Goal: Task Accomplishment & Management: Complete application form

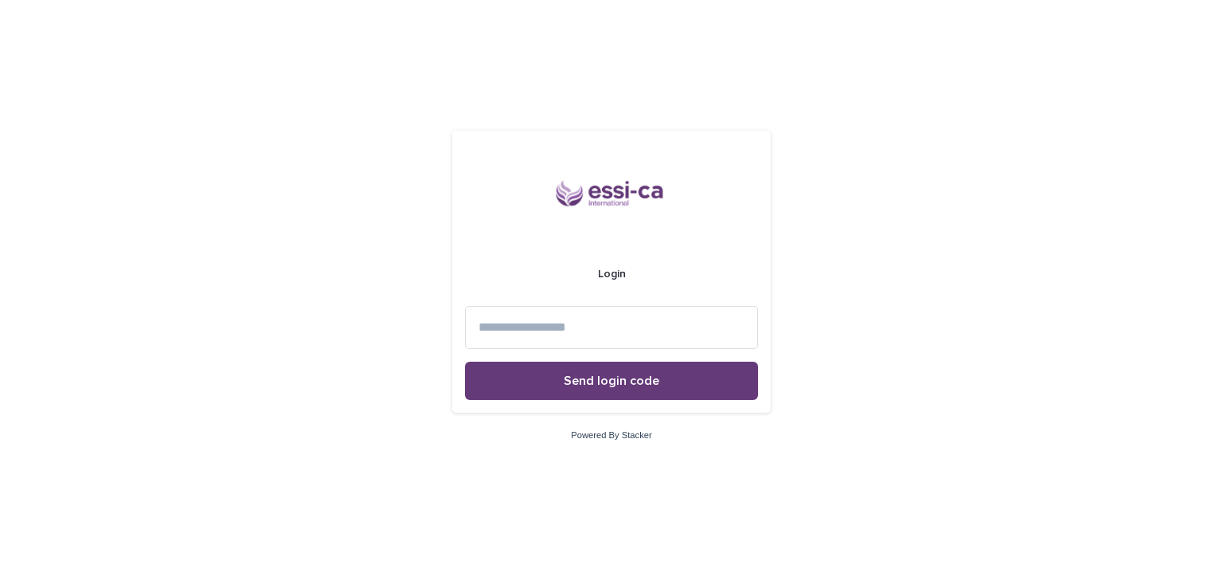
click at [529, 322] on input at bounding box center [611, 327] width 293 height 42
type input "**********"
click at [588, 386] on span "Send login code" at bounding box center [612, 380] width 96 height 13
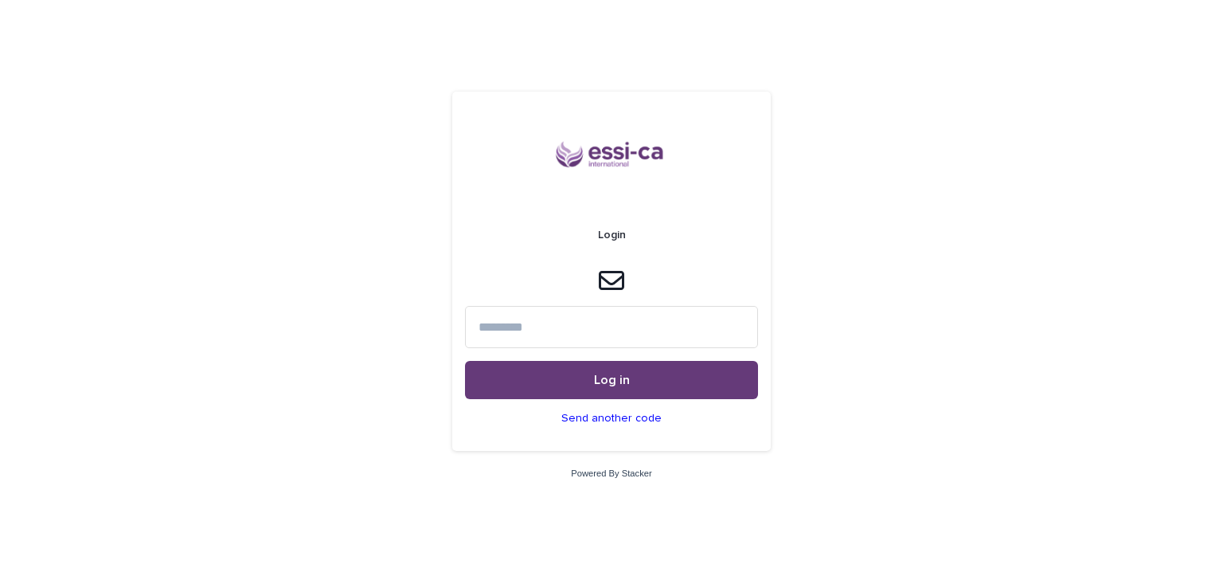
click at [588, 321] on input at bounding box center [611, 327] width 293 height 42
type input "******"
click at [691, 385] on button "Log in" at bounding box center [611, 380] width 293 height 38
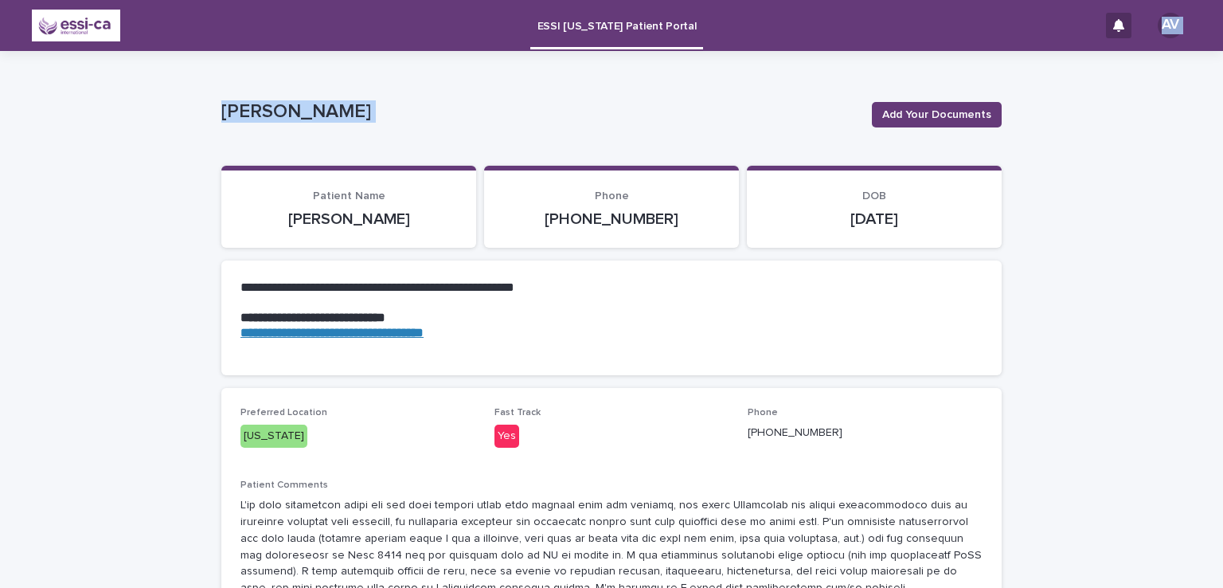
drag, startPoint x: 822, startPoint y: 42, endPoint x: 920, endPoint y: 123, distance: 127.3
click at [920, 123] on button "Add Your Documents" at bounding box center [937, 114] width 130 height 25
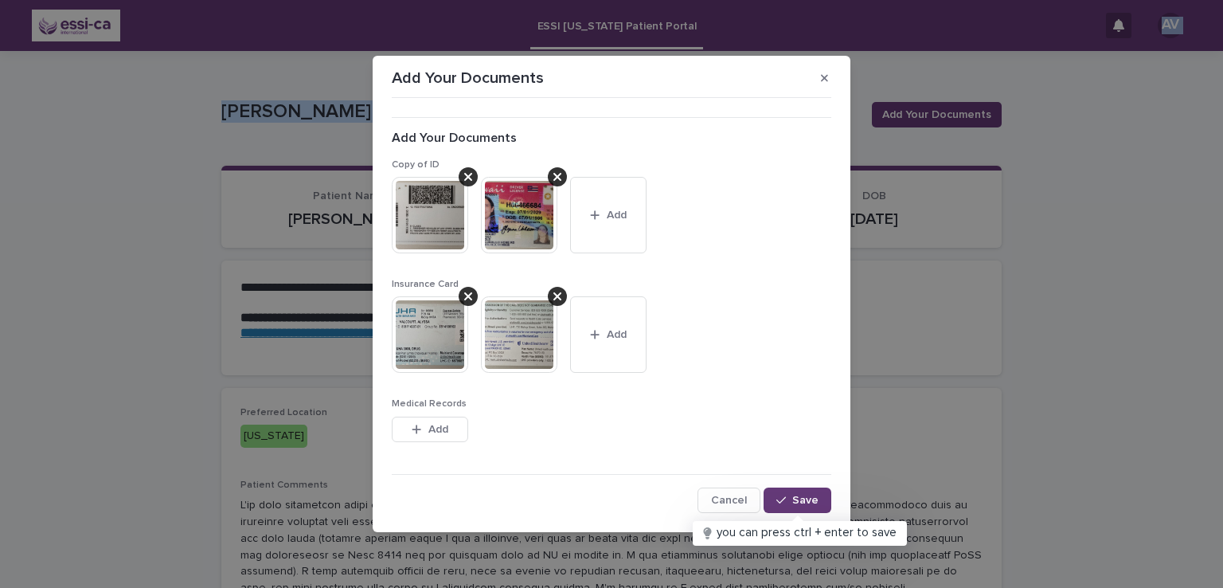
click at [428, 431] on span "Add" at bounding box center [438, 429] width 20 height 11
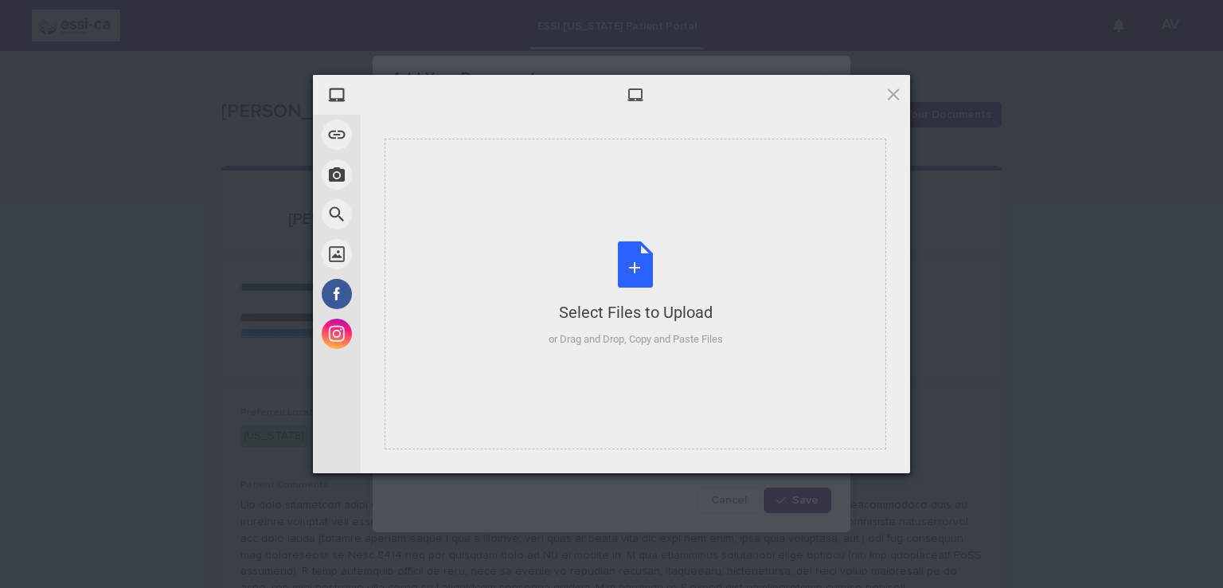
click at [614, 295] on div "Select Files to Upload or Drag and Drop, Copy and Paste Files" at bounding box center [636, 294] width 174 height 106
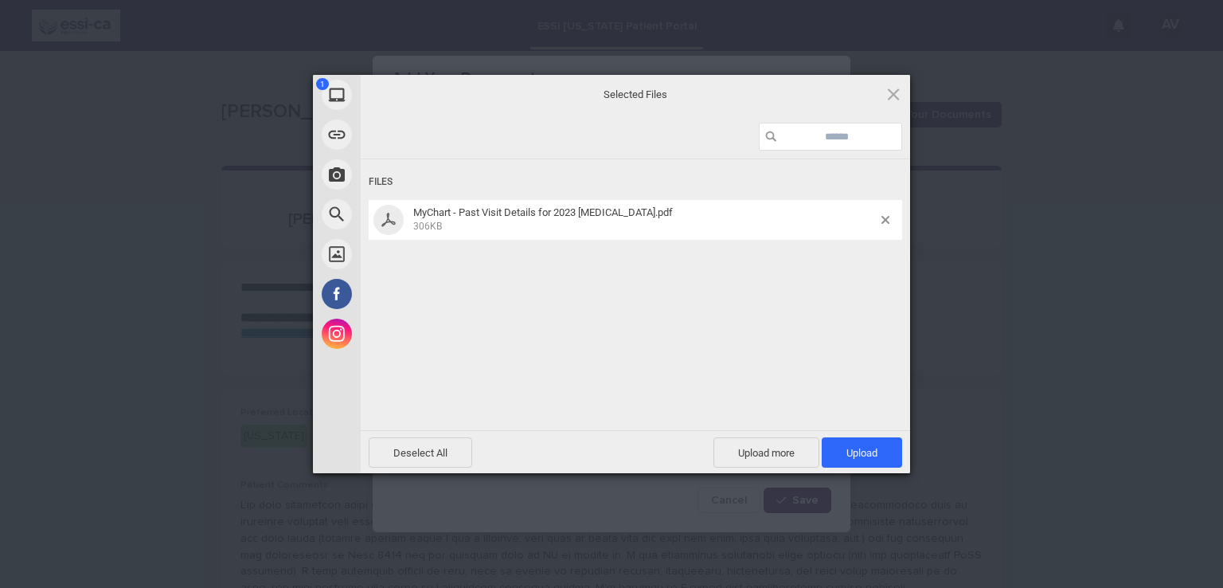
click at [852, 450] on span "Upload 1" at bounding box center [861, 453] width 31 height 12
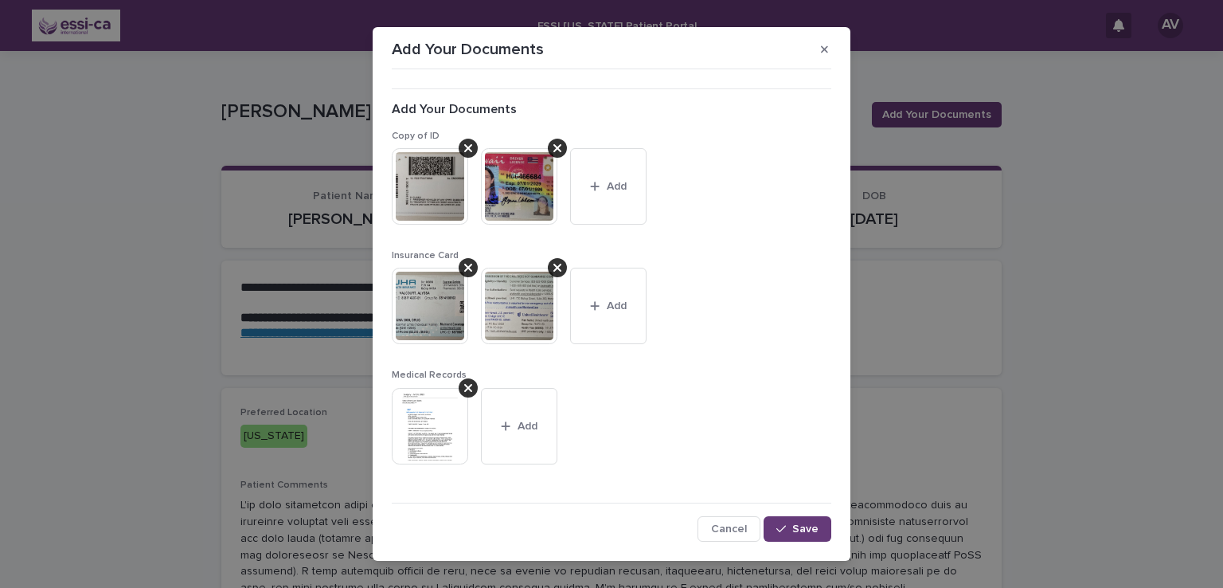
click at [428, 416] on img at bounding box center [430, 426] width 76 height 76
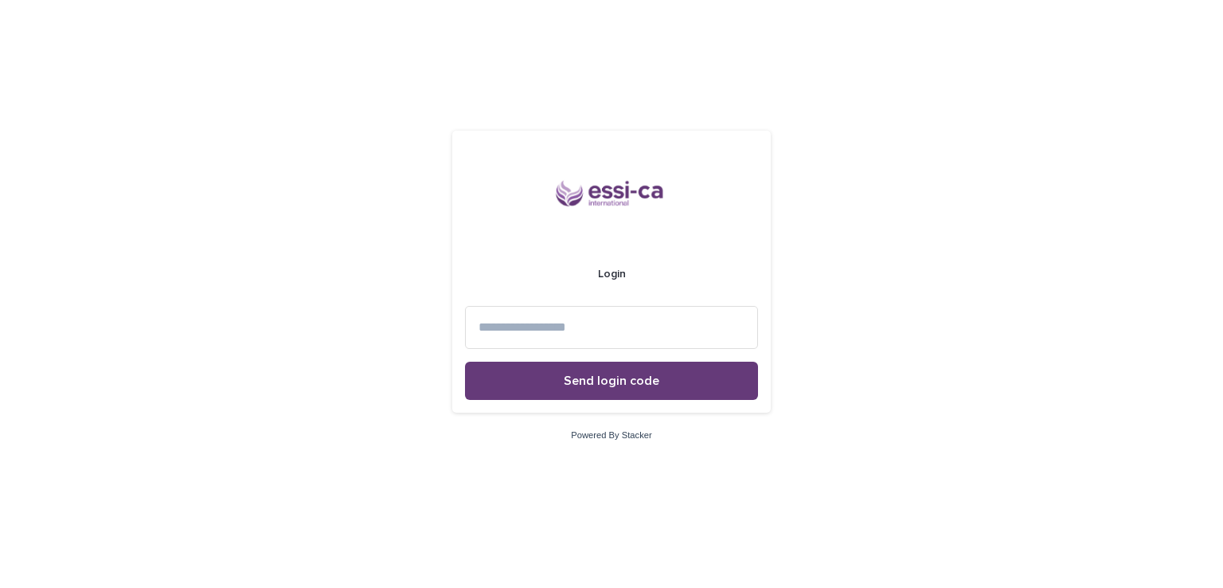
click at [619, 332] on input at bounding box center [611, 327] width 293 height 42
type input "**********"
click at [629, 384] on span "Send login code" at bounding box center [612, 380] width 96 height 13
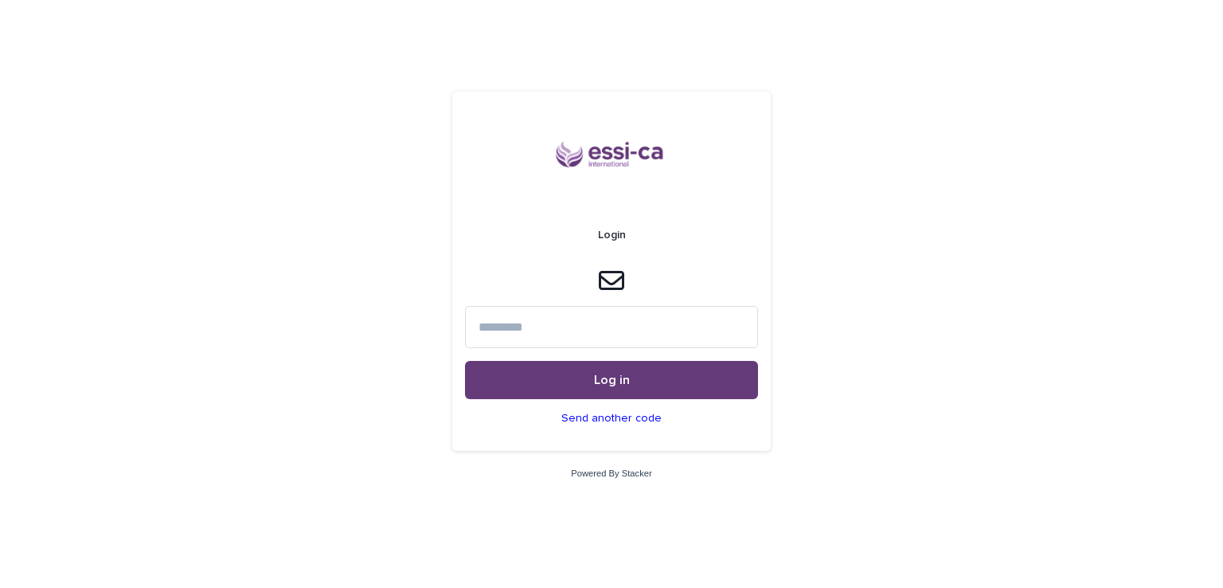
click at [674, 318] on input at bounding box center [611, 327] width 293 height 42
type input "******"
click at [685, 387] on button "Log in" at bounding box center [611, 380] width 293 height 38
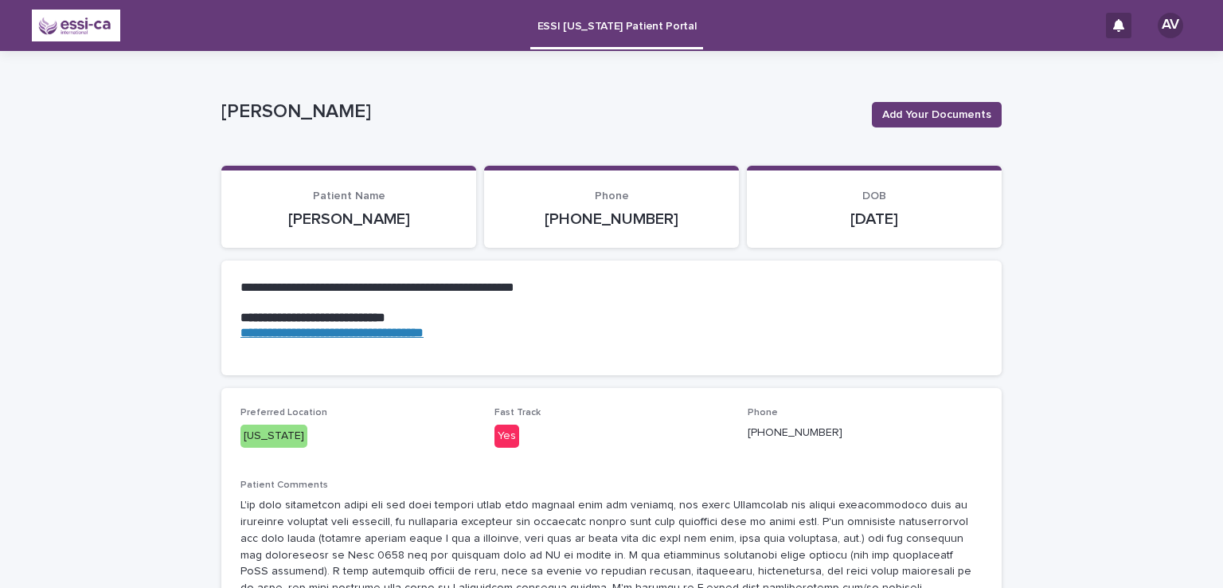
click at [940, 116] on span "Add Your Documents" at bounding box center [936, 115] width 109 height 16
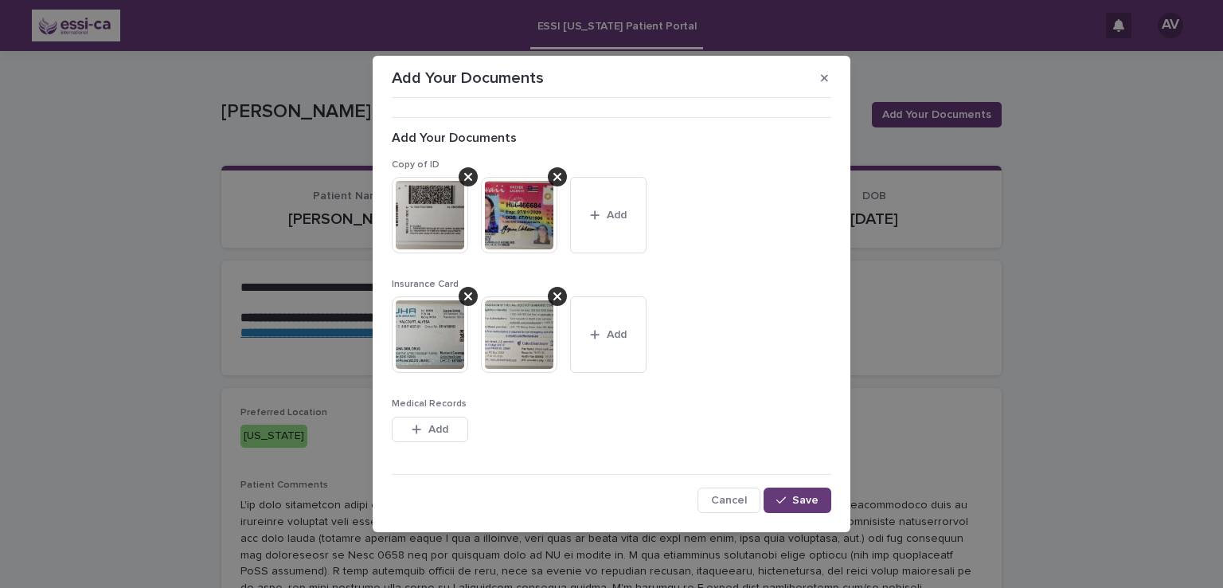
click at [443, 430] on span "Add" at bounding box center [438, 429] width 20 height 11
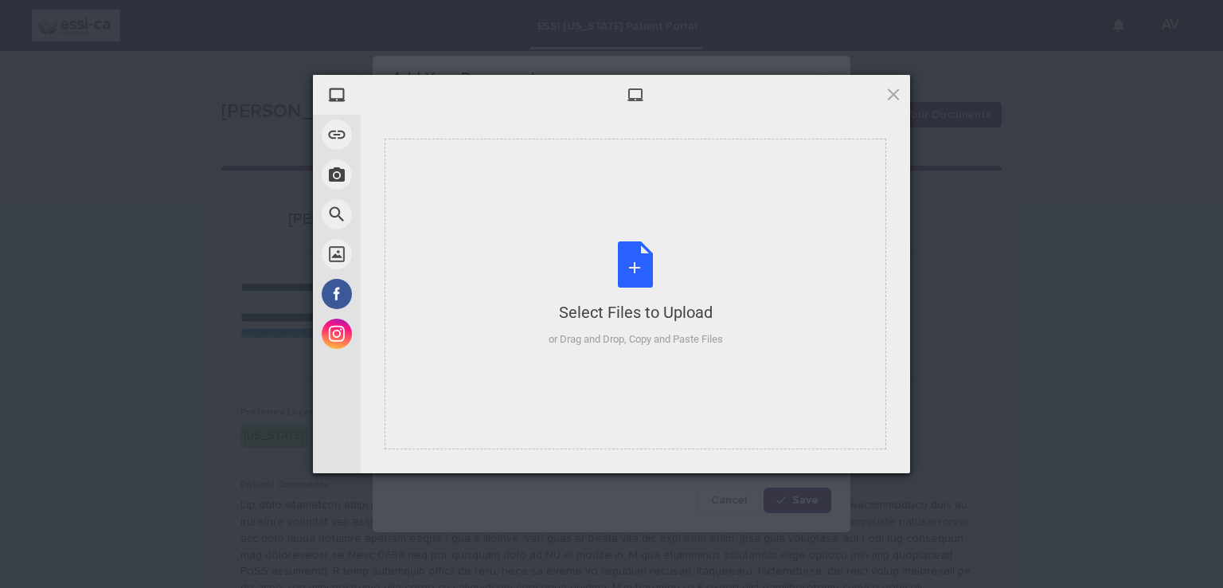
click at [608, 326] on div "Select Files to Upload or Drag and Drop, Copy and Paste Files" at bounding box center [636, 294] width 174 height 106
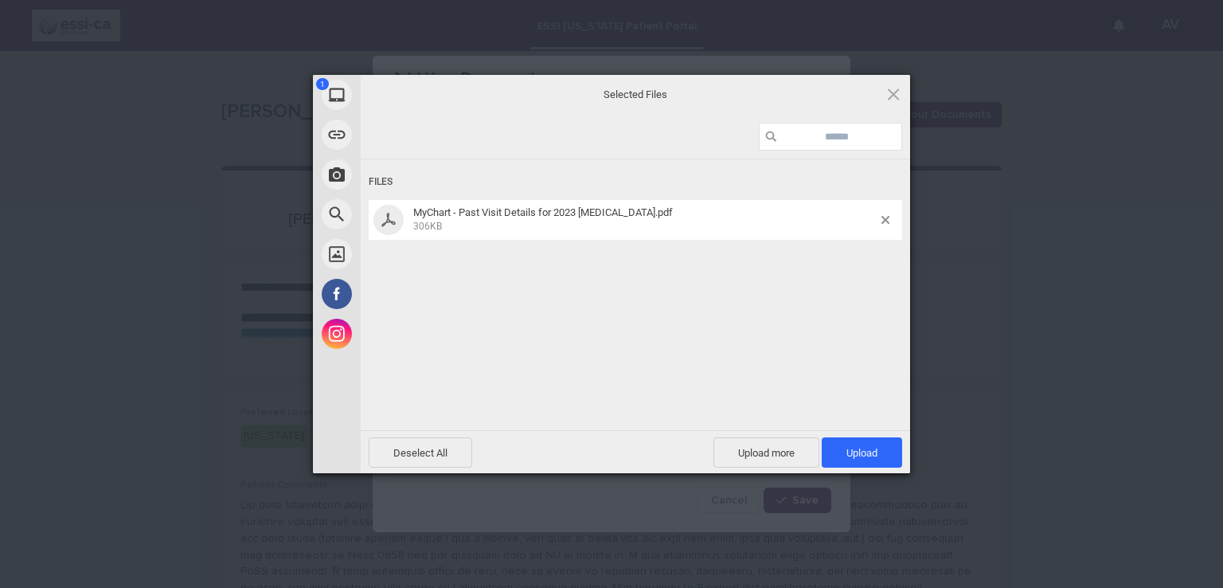
click at [740, 448] on span "Upload more" at bounding box center [766, 452] width 106 height 30
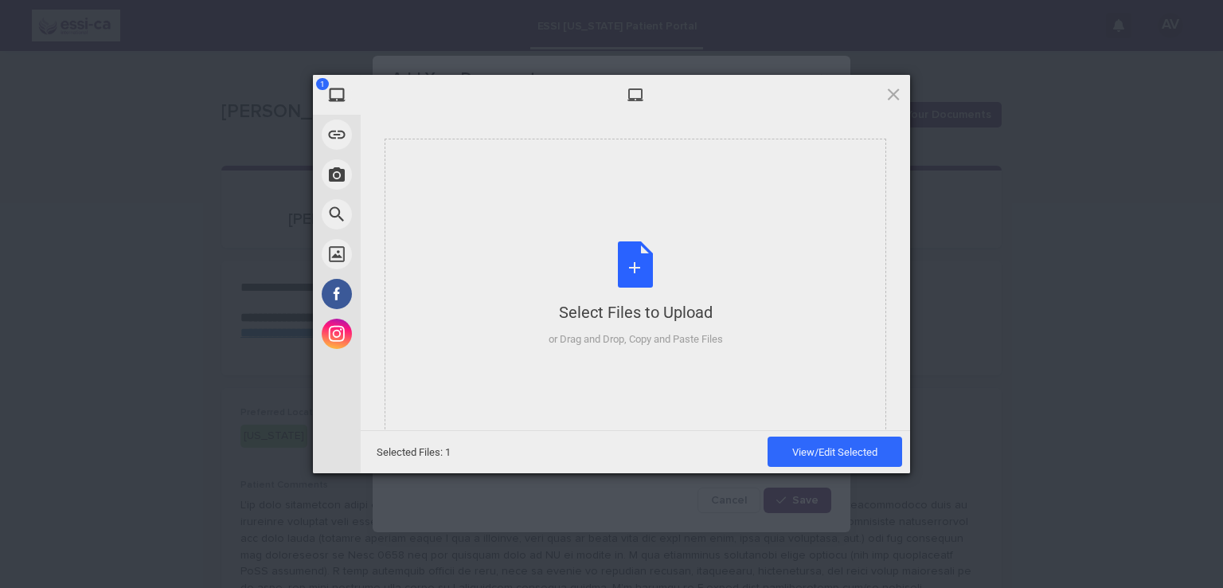
click at [670, 335] on div "or Drag and Drop, Copy and Paste Files" at bounding box center [636, 339] width 174 height 16
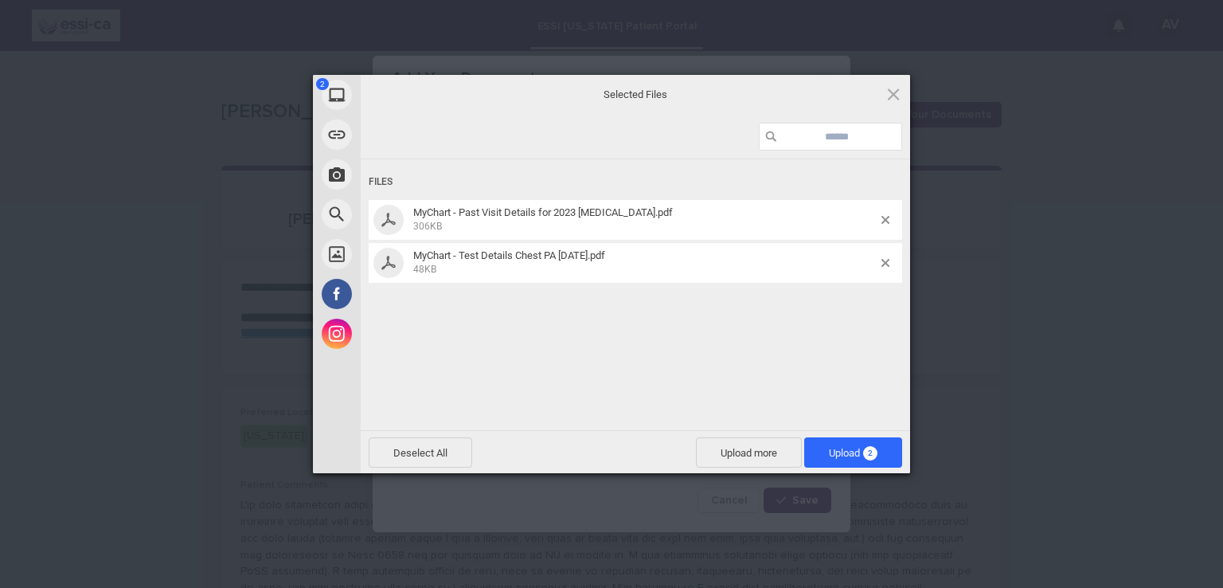
click at [769, 453] on span "Upload more" at bounding box center [749, 452] width 106 height 30
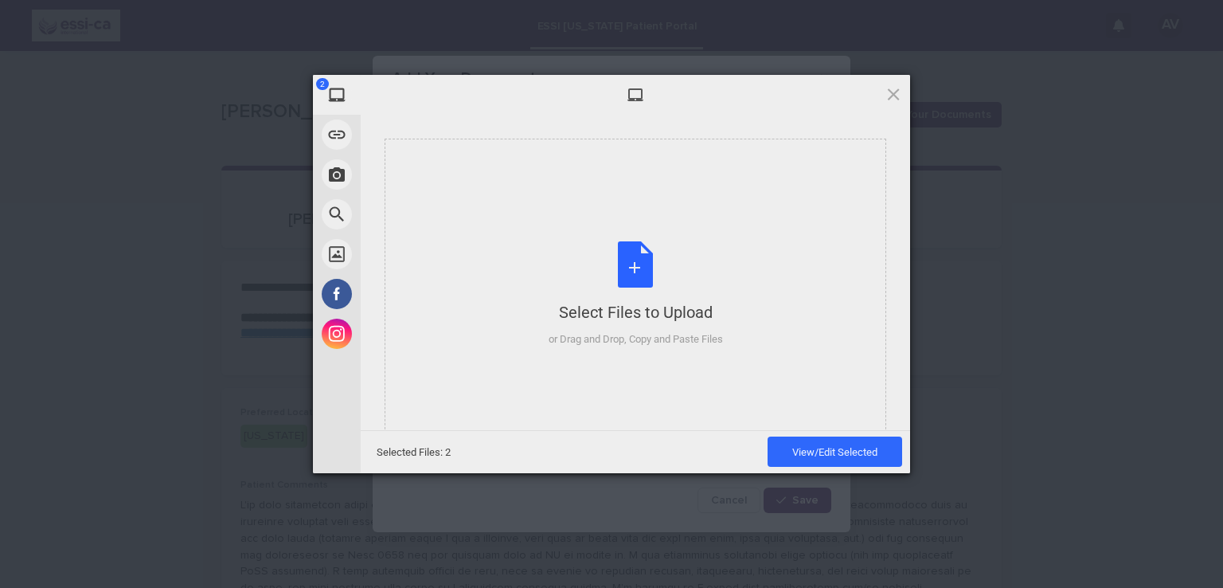
click at [662, 314] on div "Select Files to Upload" at bounding box center [636, 312] width 174 height 22
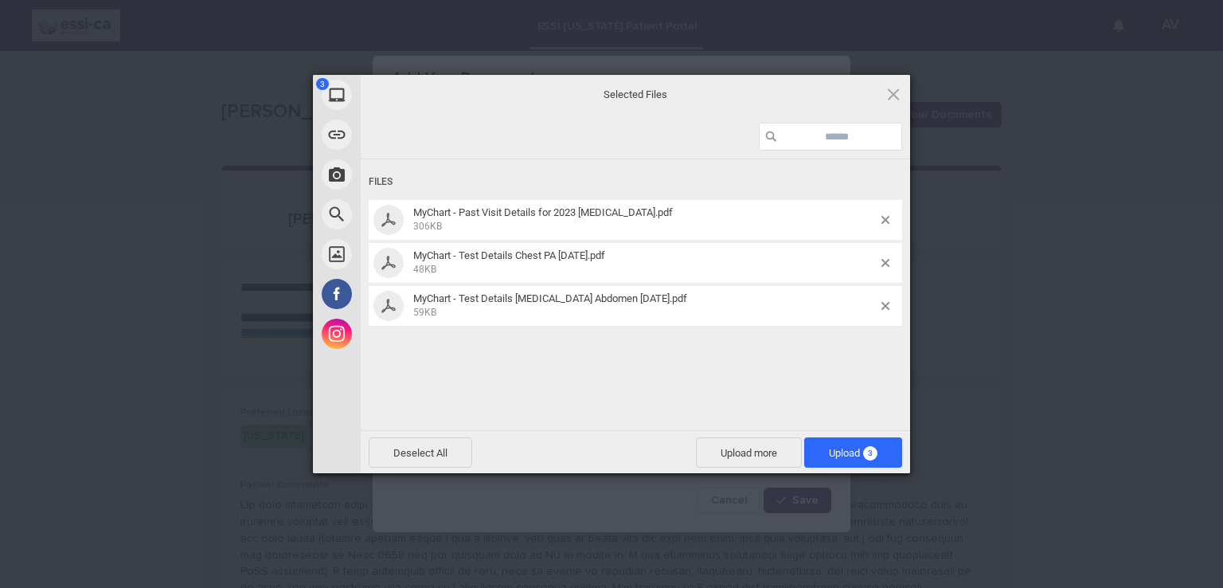
click at [726, 450] on span "Upload more" at bounding box center [749, 452] width 106 height 30
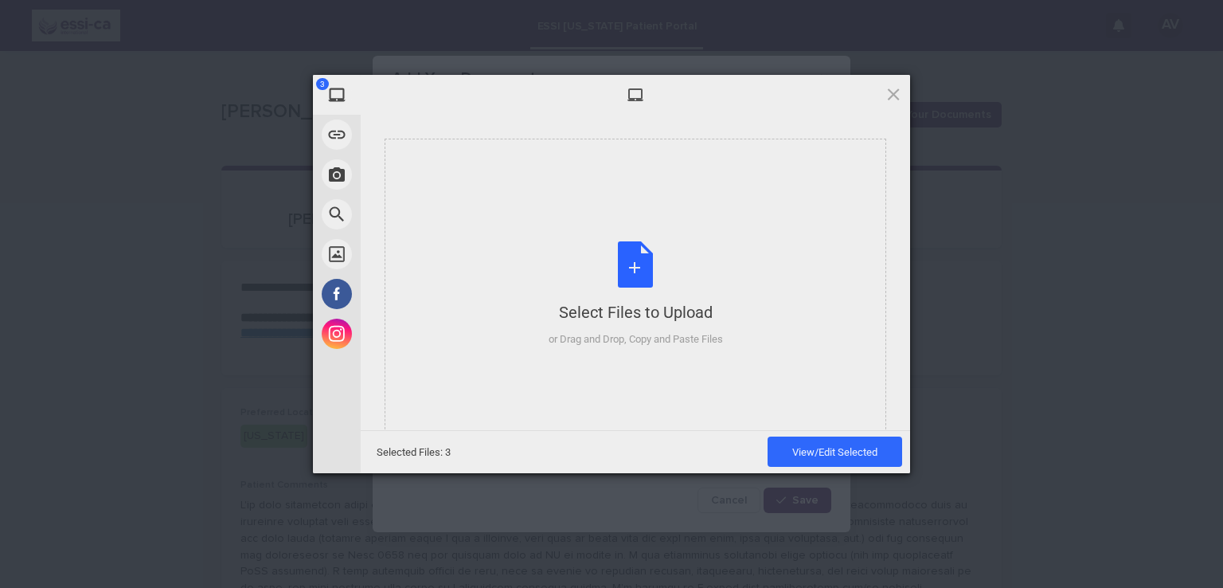
click at [634, 319] on div "Select Files to Upload" at bounding box center [636, 312] width 174 height 22
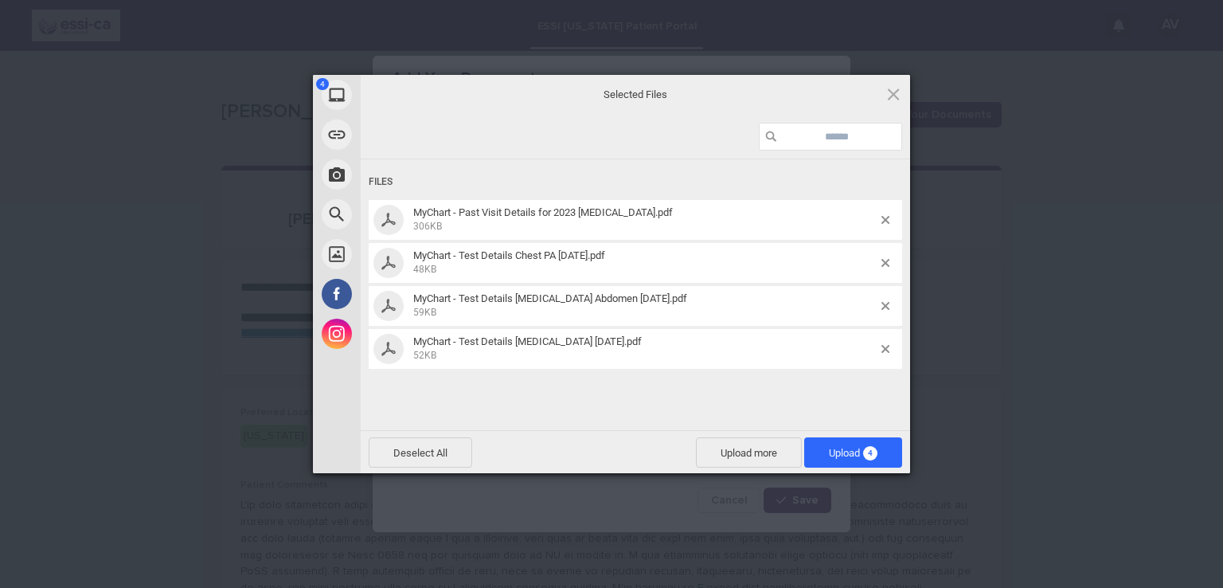
click at [732, 463] on span "Upload more" at bounding box center [749, 452] width 106 height 30
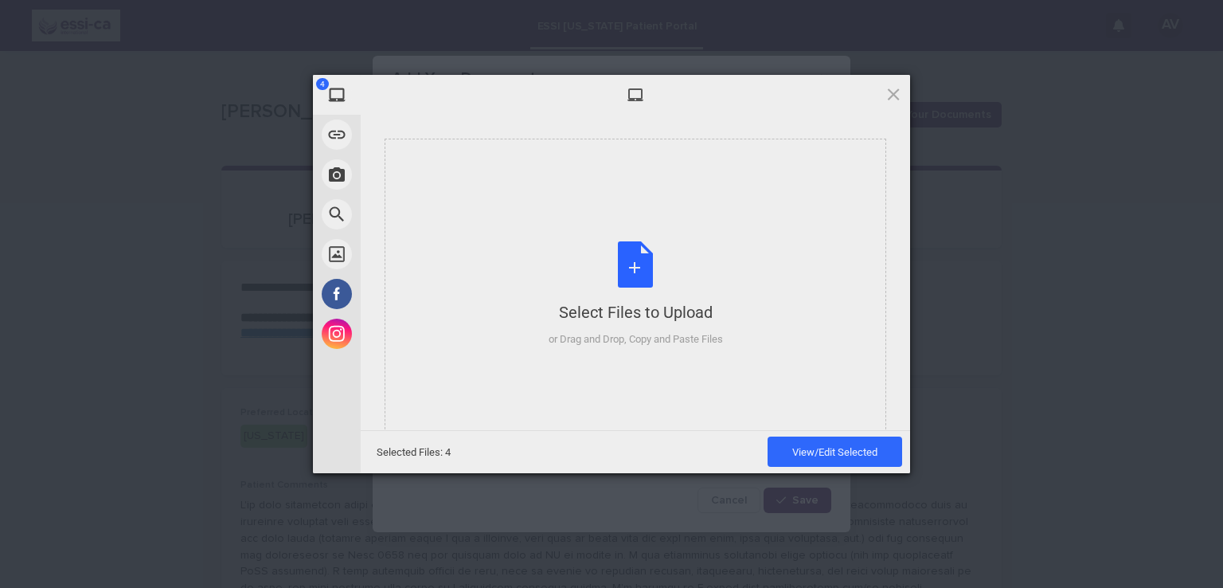
click at [619, 295] on div "Select Files to Upload or Drag and Drop, Copy and Paste Files" at bounding box center [636, 294] width 174 height 106
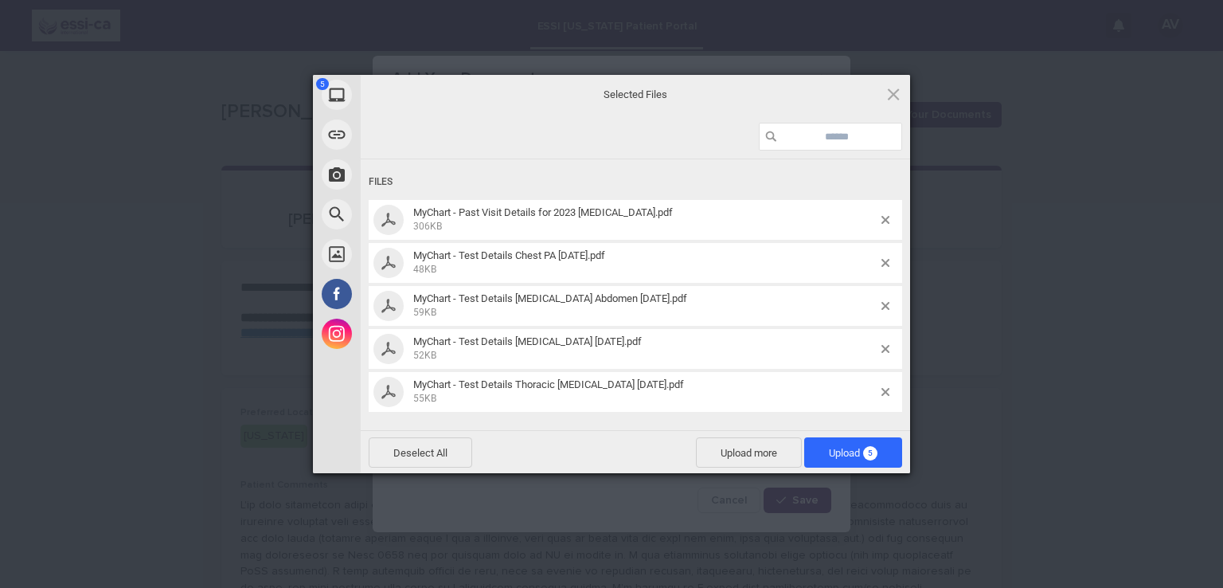
click at [843, 453] on span "Upload 5" at bounding box center [853, 453] width 49 height 12
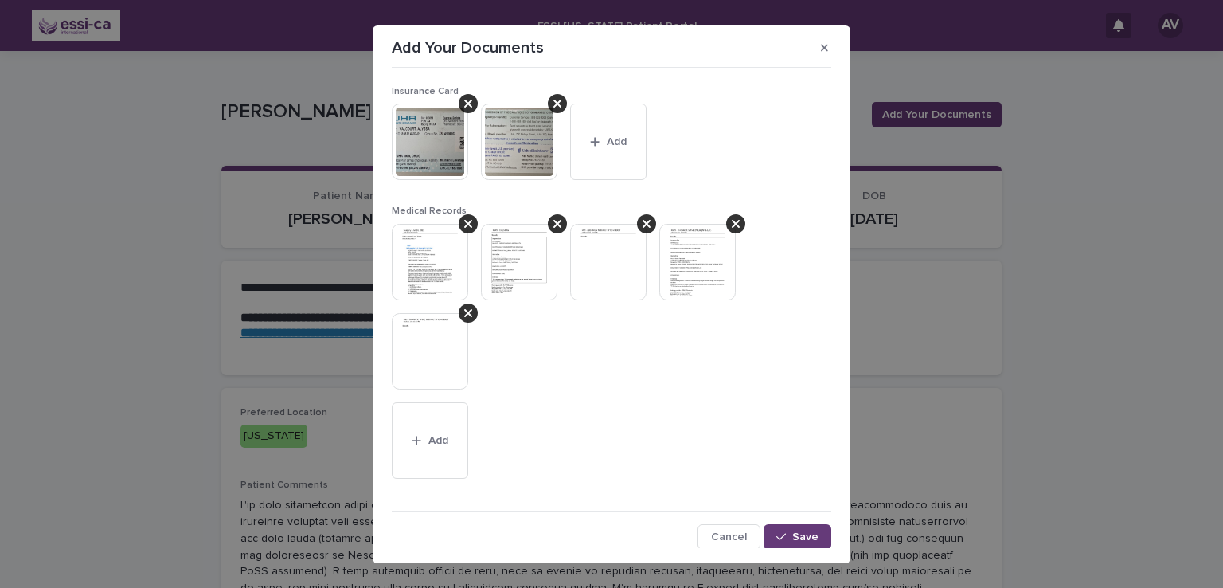
scroll to position [163, 0]
click at [796, 530] on span "Save" at bounding box center [805, 534] width 26 height 11
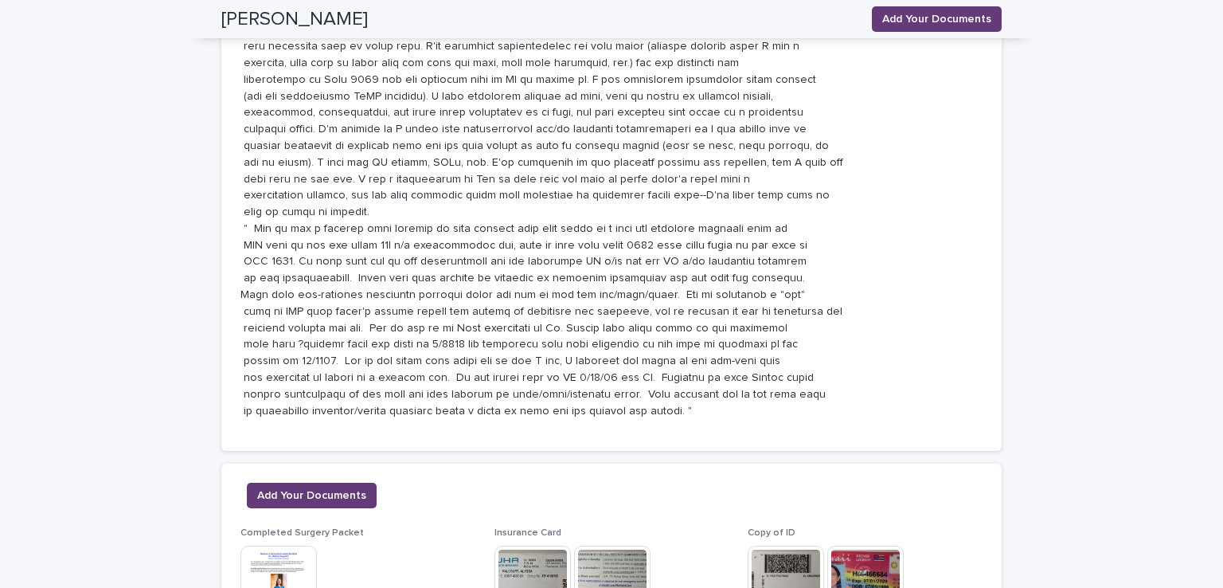
scroll to position [987, 0]
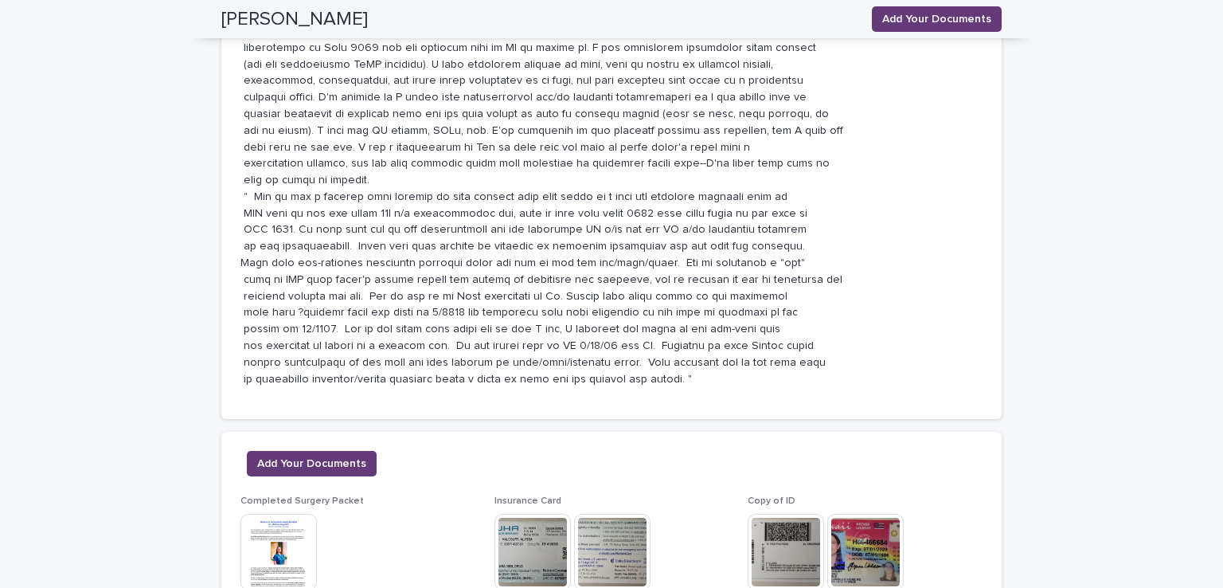
click at [346, 455] on span "Add Your Documents" at bounding box center [311, 463] width 109 height 16
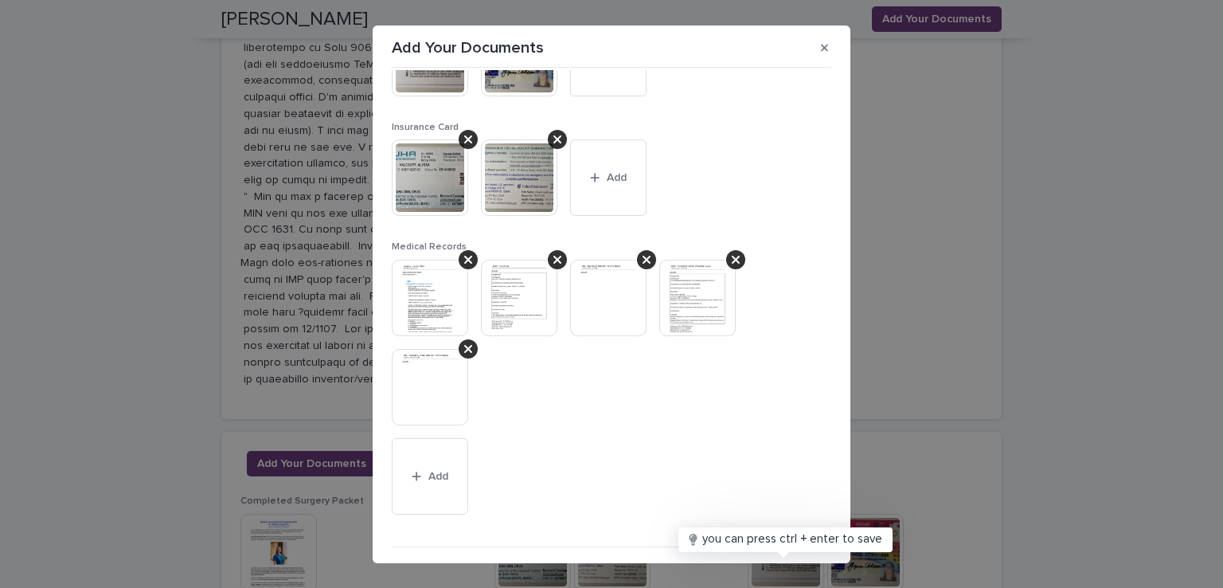
scroll to position [130, 0]
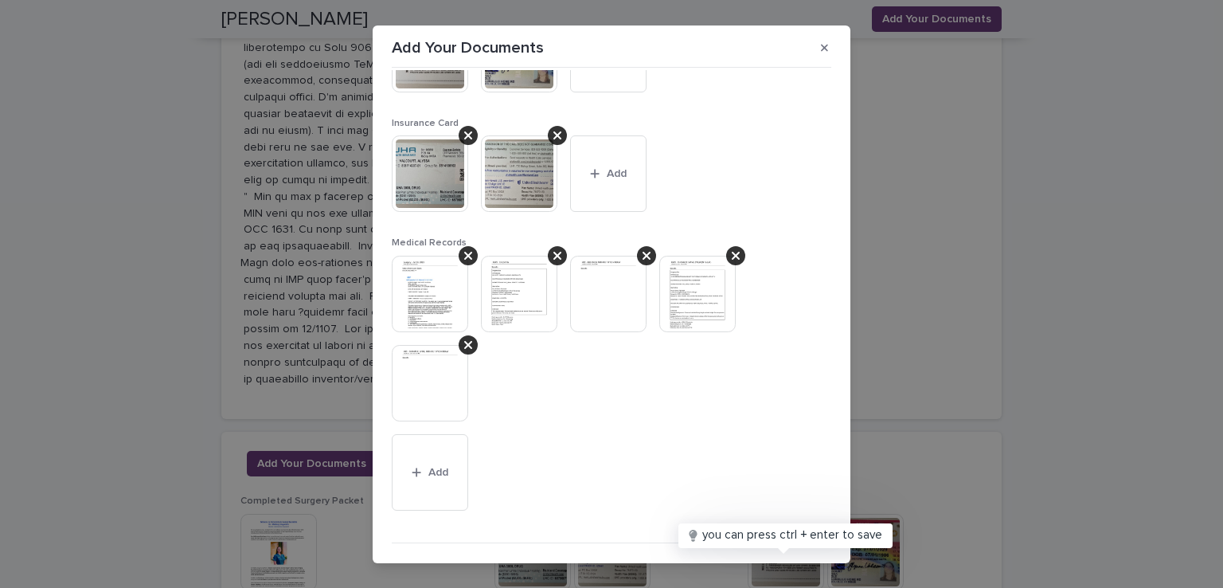
click at [435, 455] on button "Add" at bounding box center [430, 472] width 76 height 76
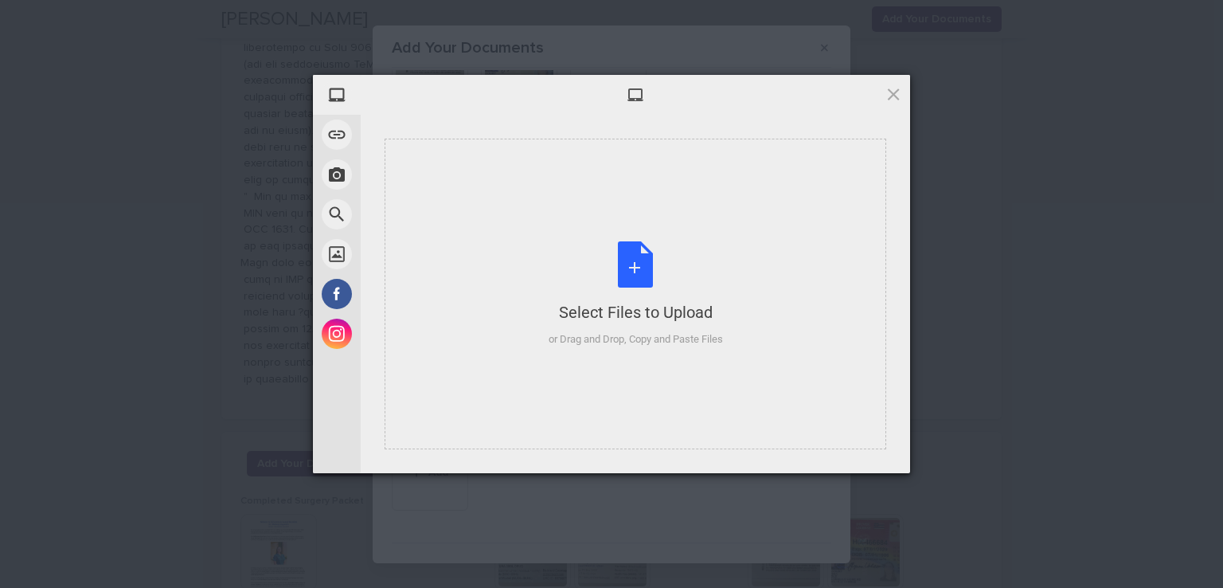
click at [615, 288] on div "Select Files to Upload or Drag and Drop, Copy and Paste Files" at bounding box center [636, 294] width 174 height 106
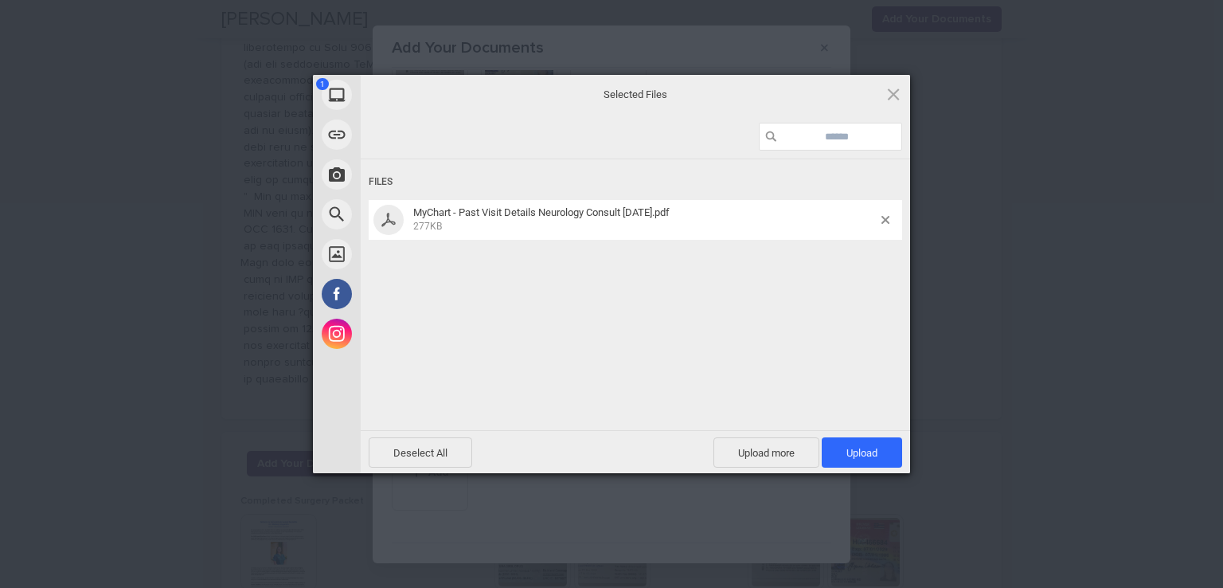
click at [850, 450] on span "Upload 1" at bounding box center [861, 453] width 31 height 12
